Goal: Task Accomplishment & Management: Manage account settings

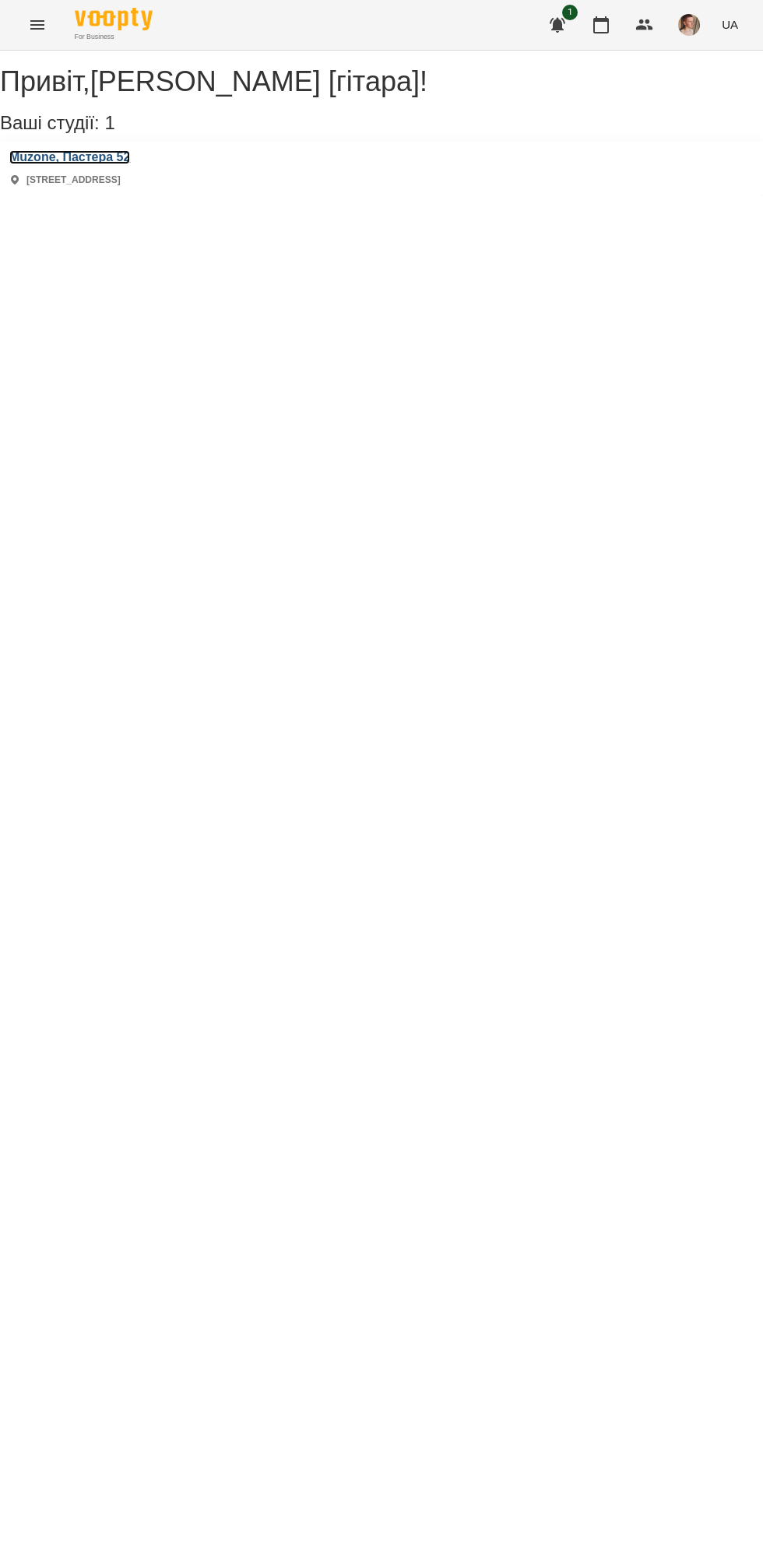
click at [76, 164] on h3 "Muzone, Пастера 52" at bounding box center [69, 157] width 121 height 14
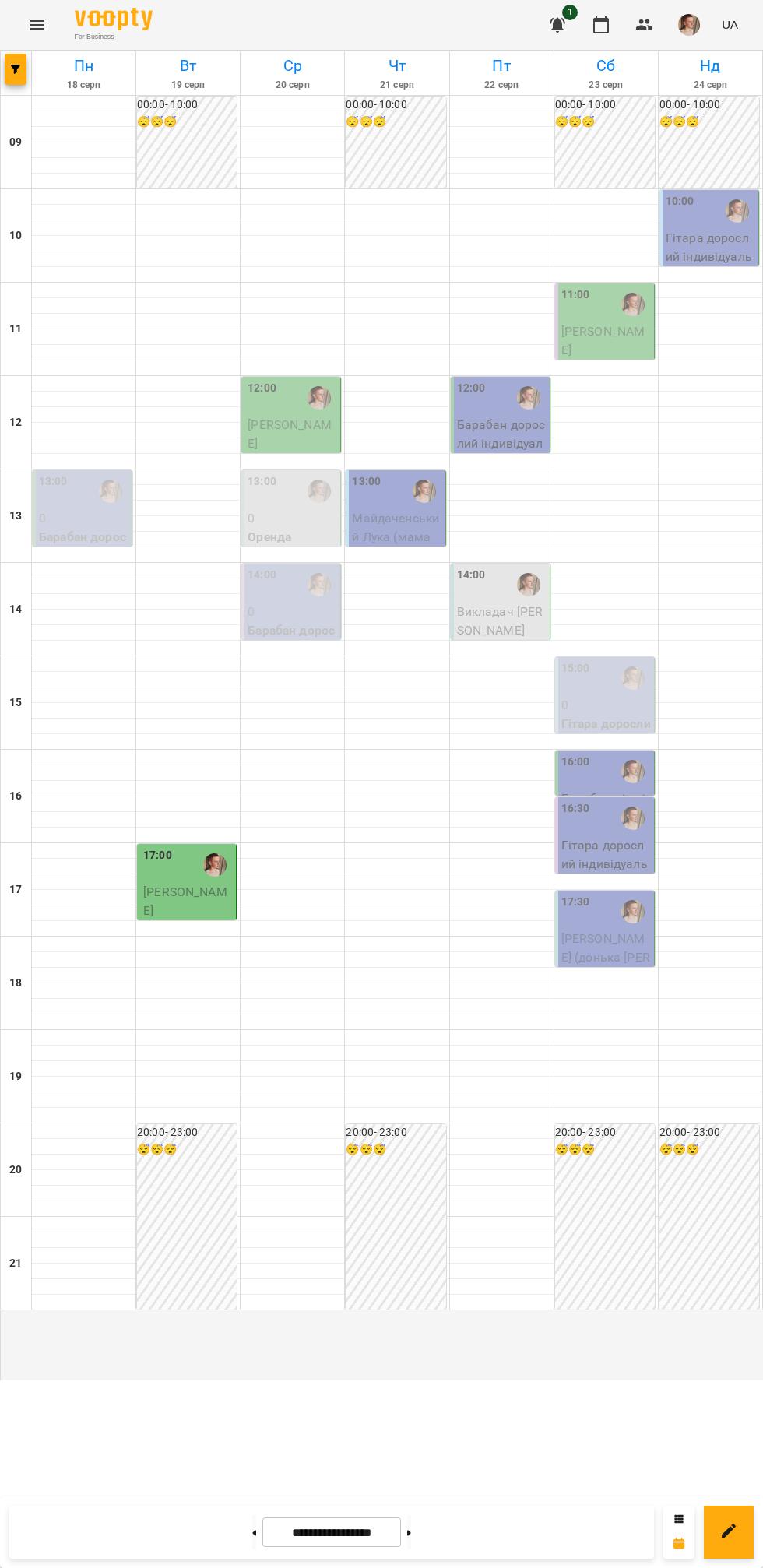
click at [289, 416] on div "12:00" at bounding box center [293, 398] width 89 height 35
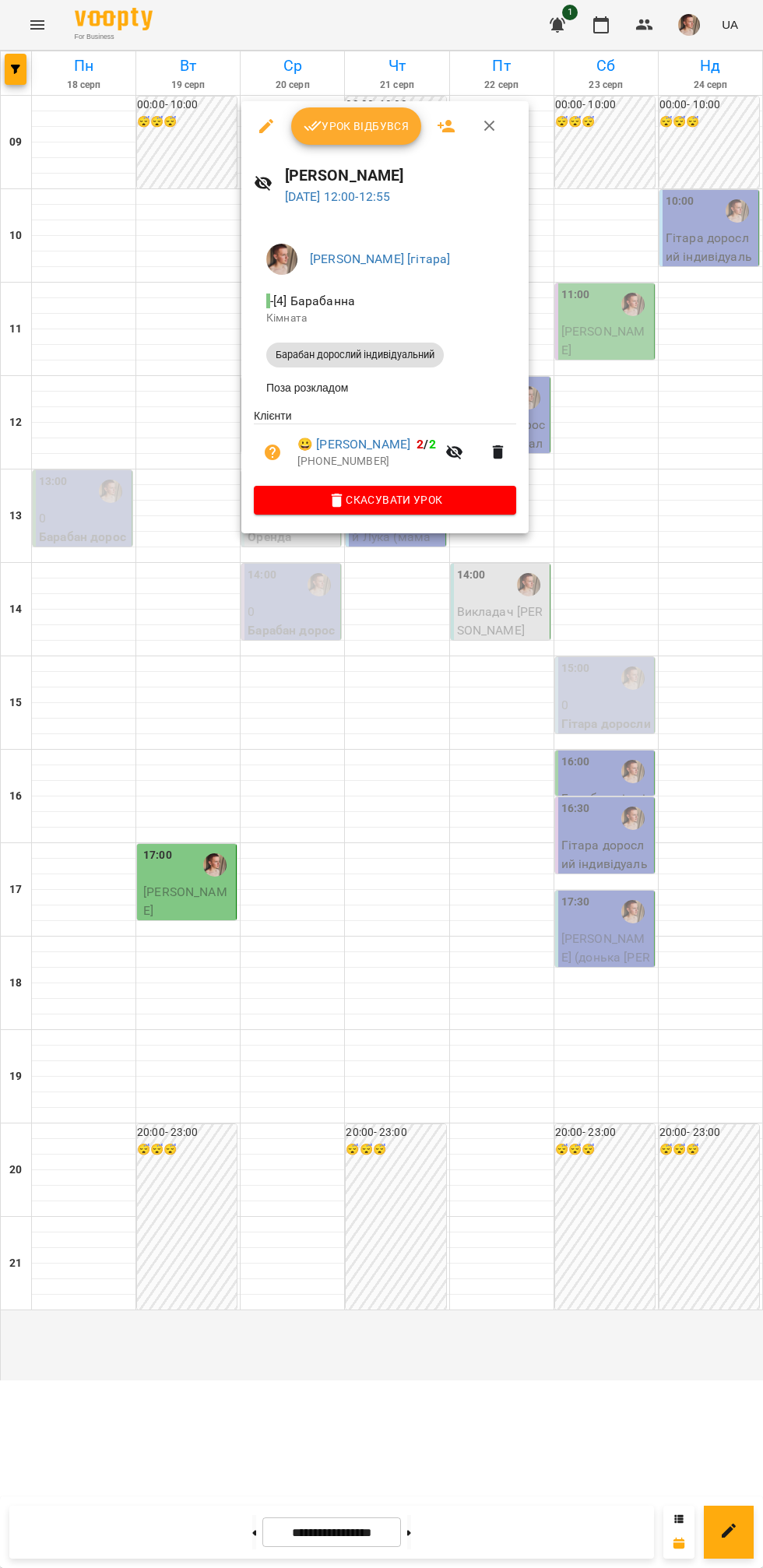
click at [97, 456] on div at bounding box center [381, 784] width 763 height 1568
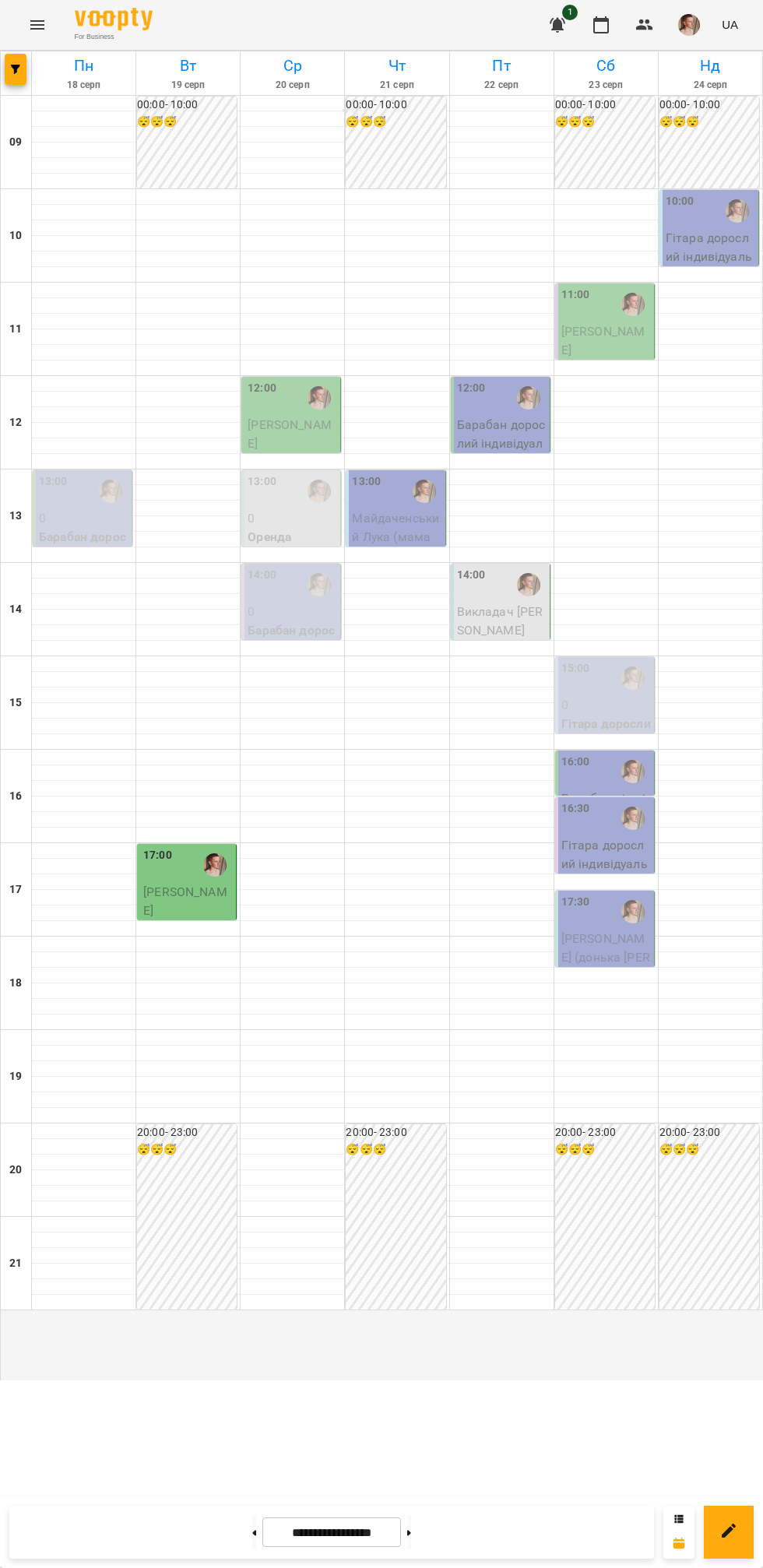
click at [310, 410] on img "Михайло [гітара]" at bounding box center [320, 398] width 24 height 24
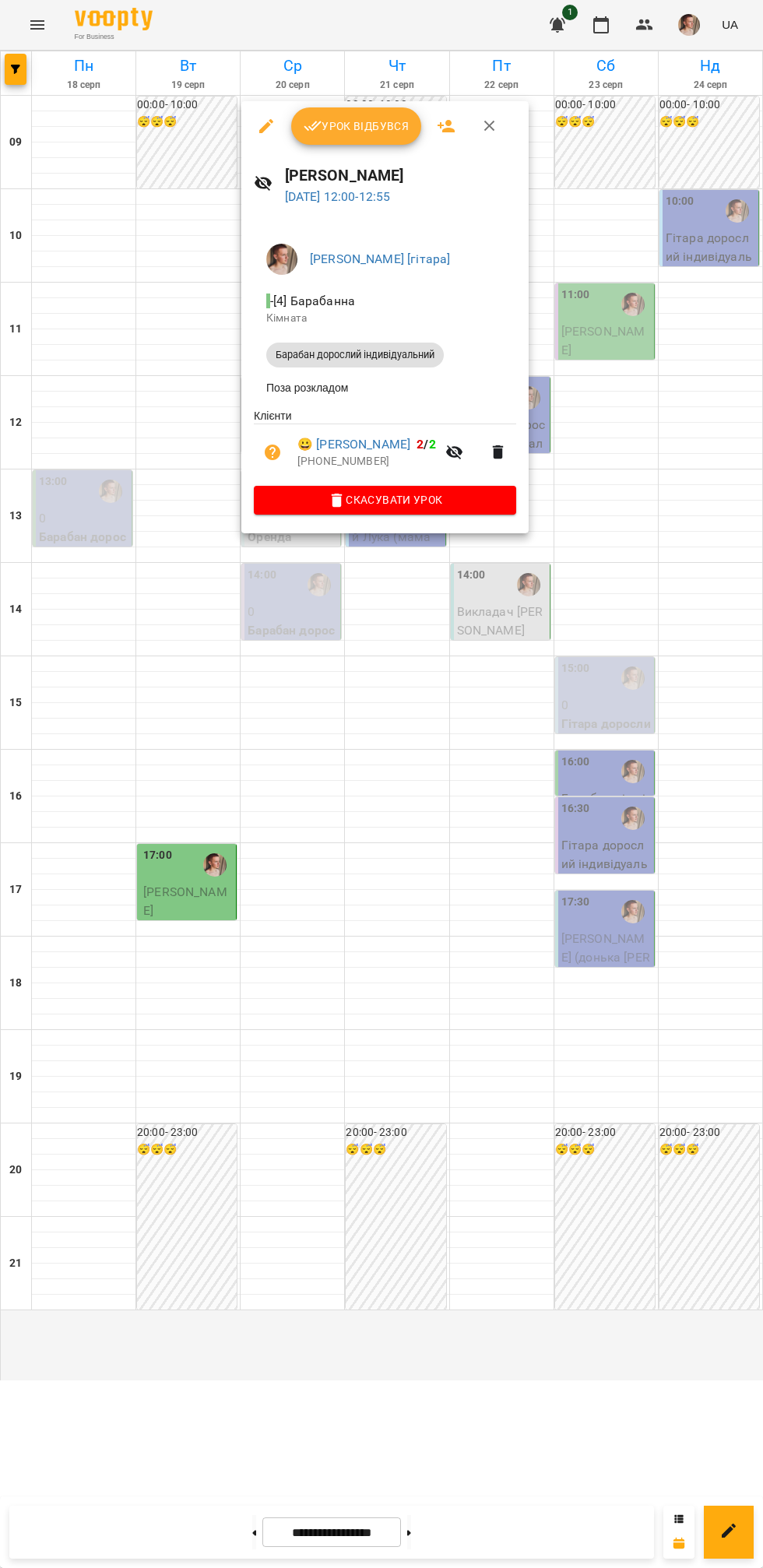
click at [362, 129] on span "Урок відбувся" at bounding box center [357, 126] width 106 height 19
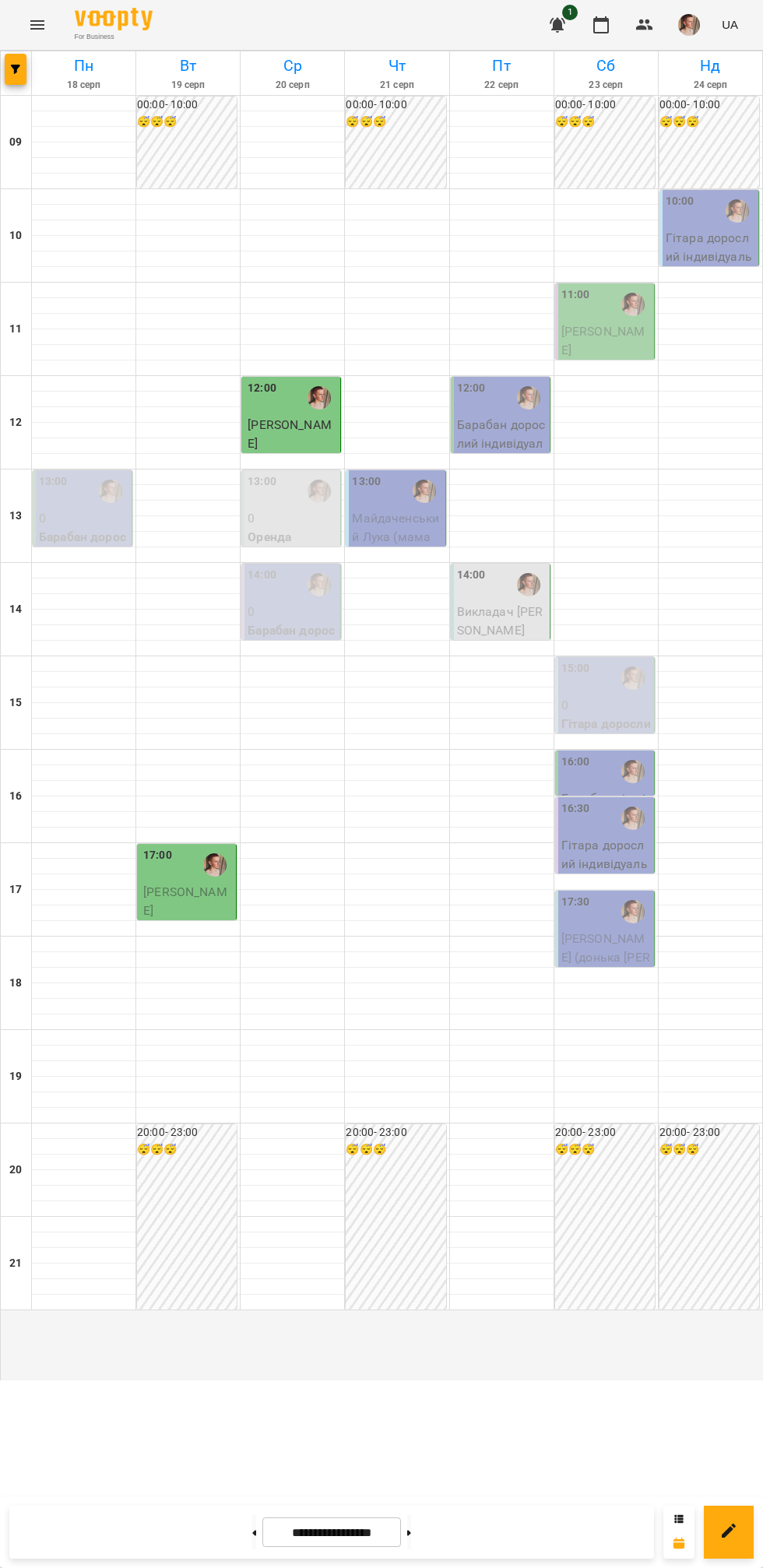
click at [409, 509] on div at bounding box center [424, 491] width 35 height 35
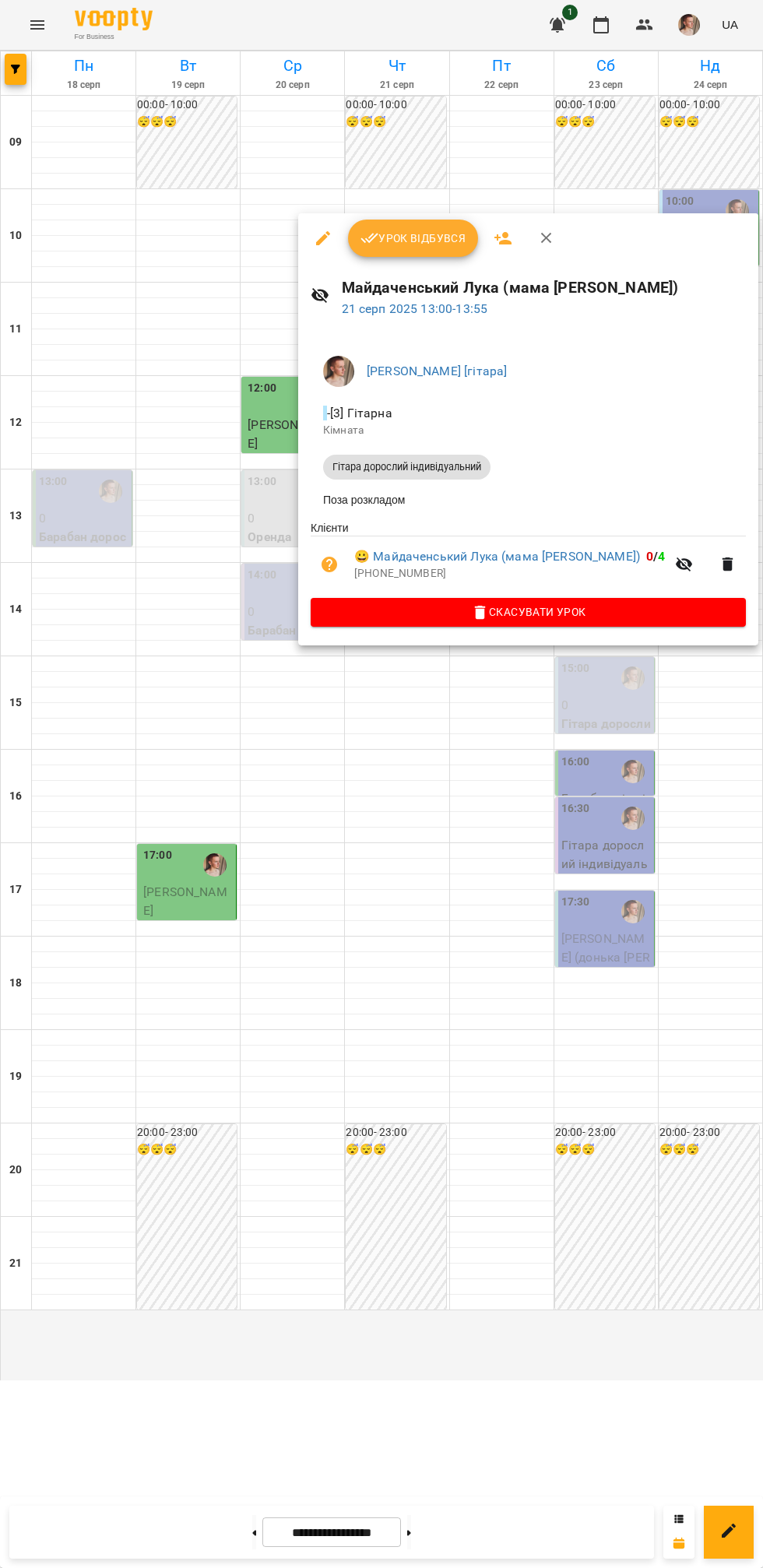
click at [416, 224] on button "Урок відбувся" at bounding box center [413, 238] width 131 height 37
